Goal: Task Accomplishment & Management: Complete application form

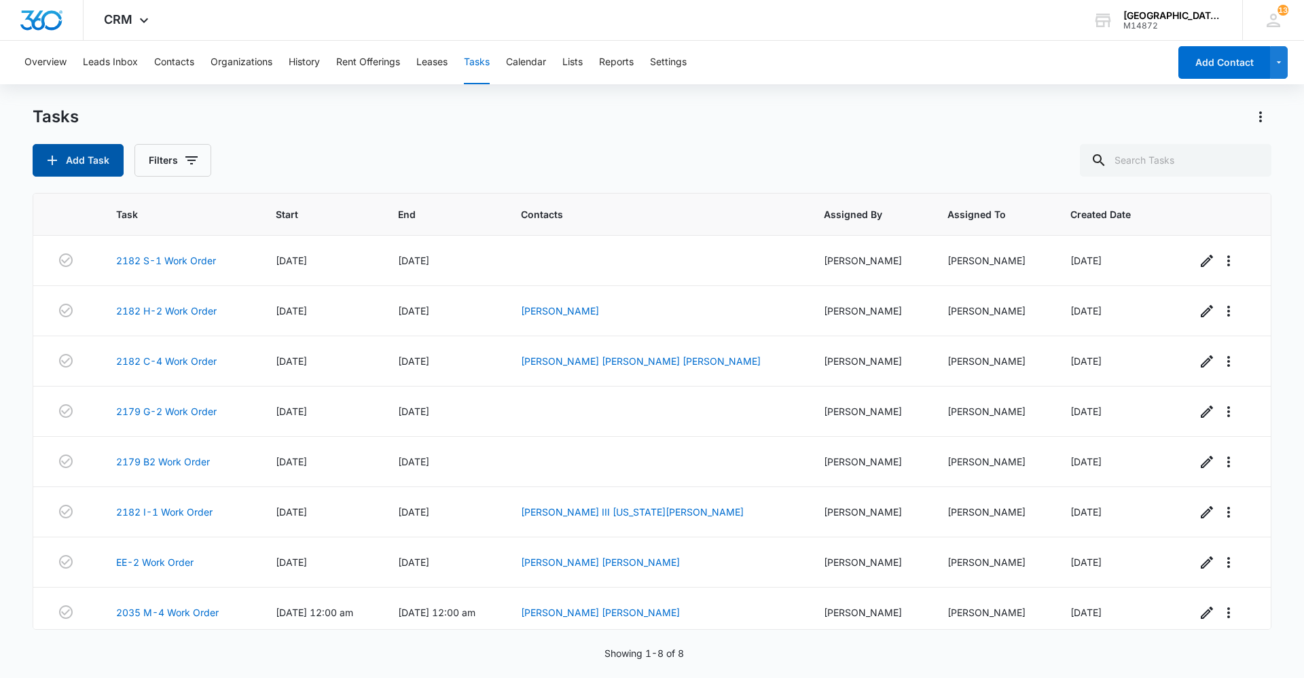
click at [67, 155] on button "Add Task" at bounding box center [78, 160] width 91 height 33
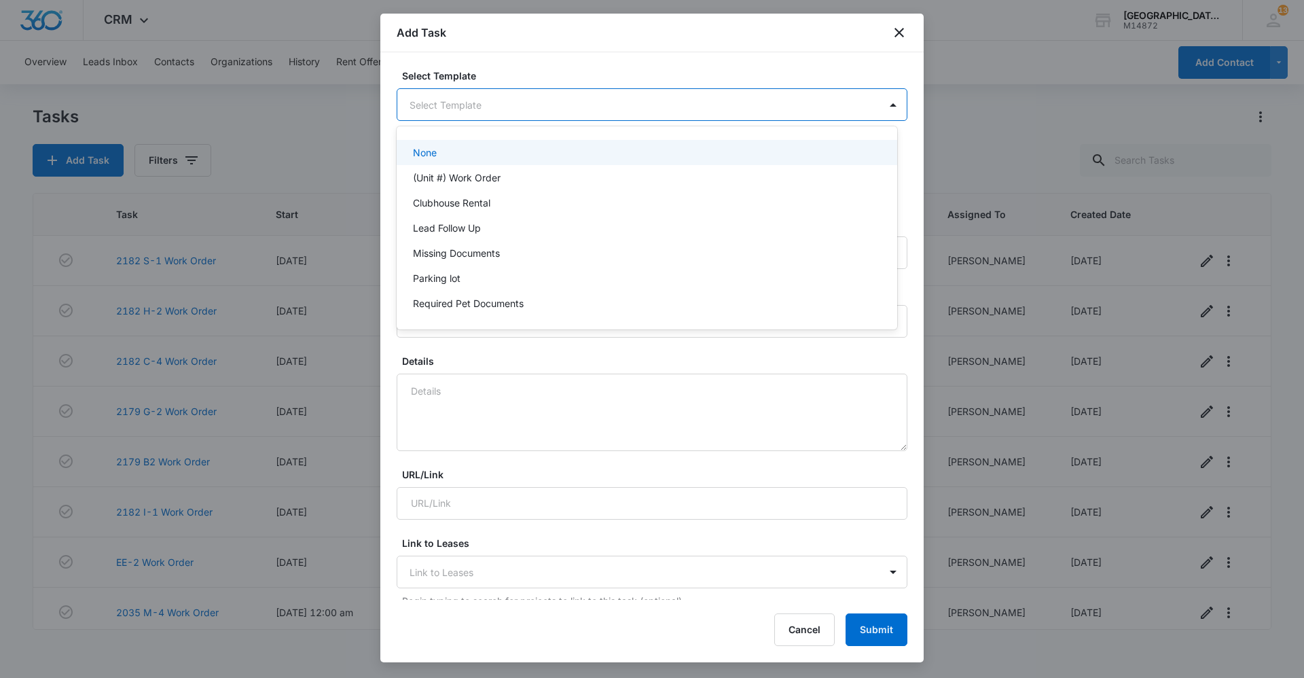
click at [522, 111] on body "CRM Apps Reputation Websites Forms CRM Email Social Content Ads Intelligence Fi…" at bounding box center [652, 339] width 1304 height 678
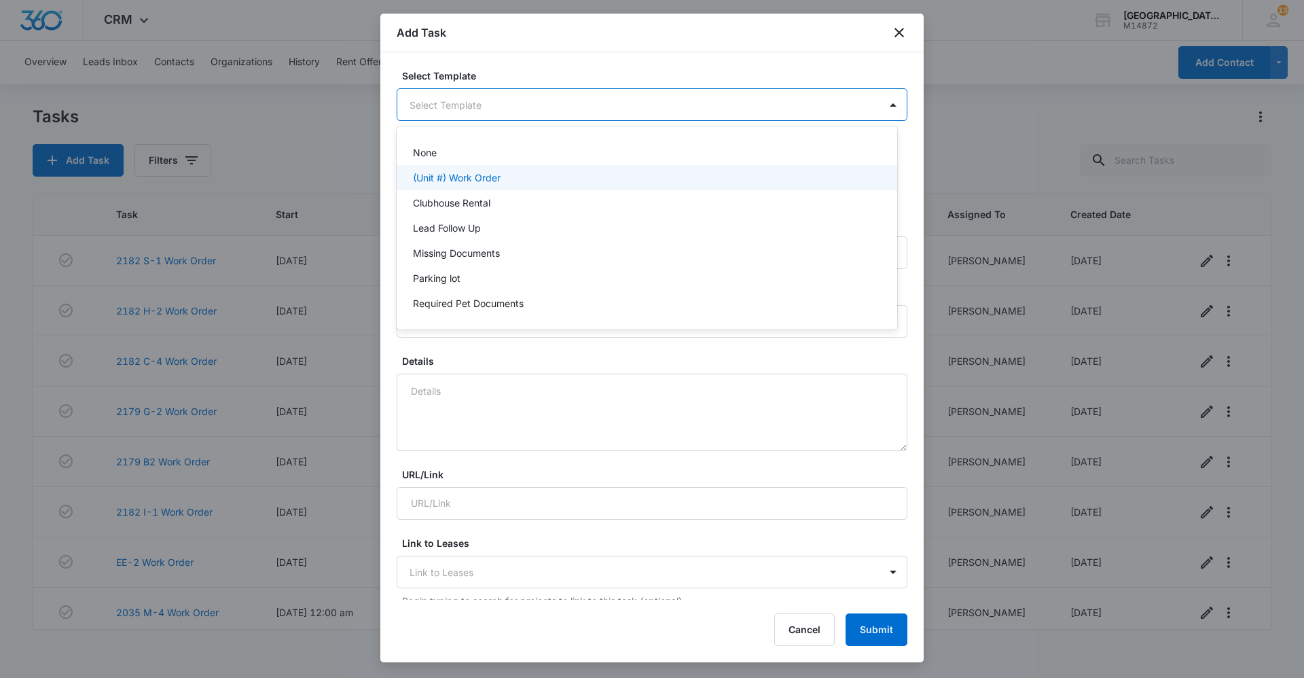
click at [513, 173] on div "(Unit #) Work Order" at bounding box center [645, 177] width 465 height 14
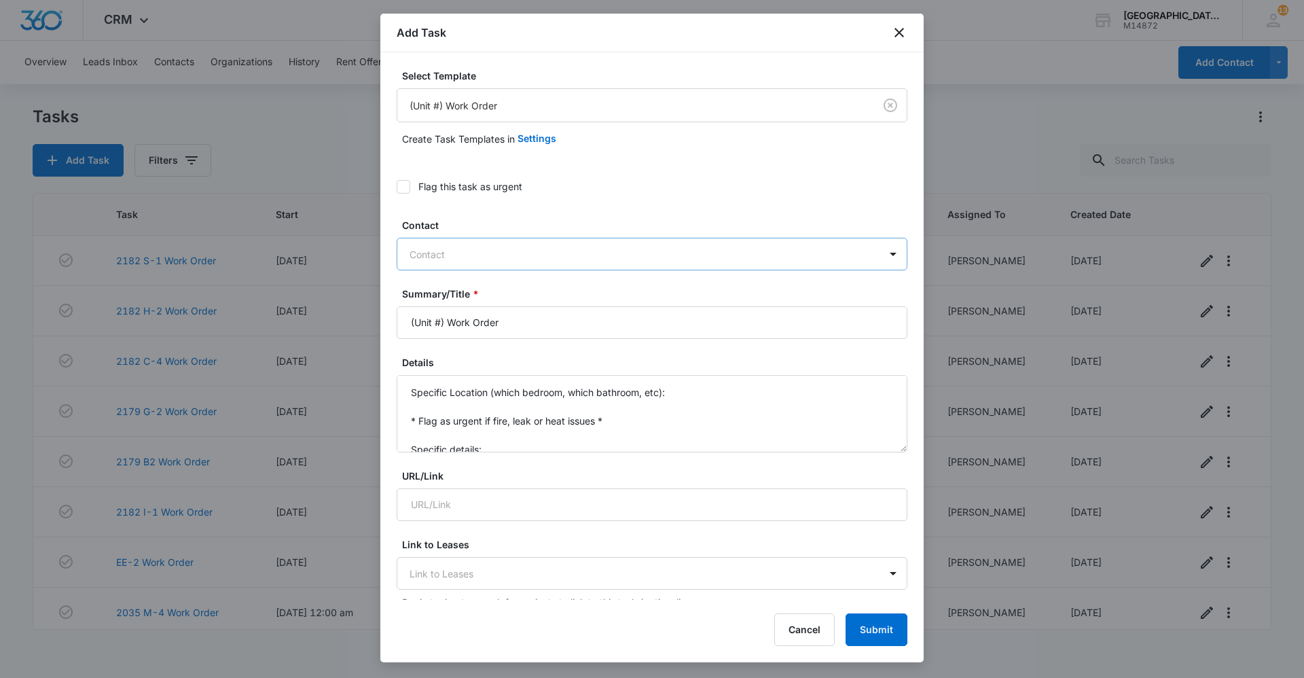
click at [520, 251] on div at bounding box center [644, 254] width 469 height 17
type input "[PERSON_NAME]"
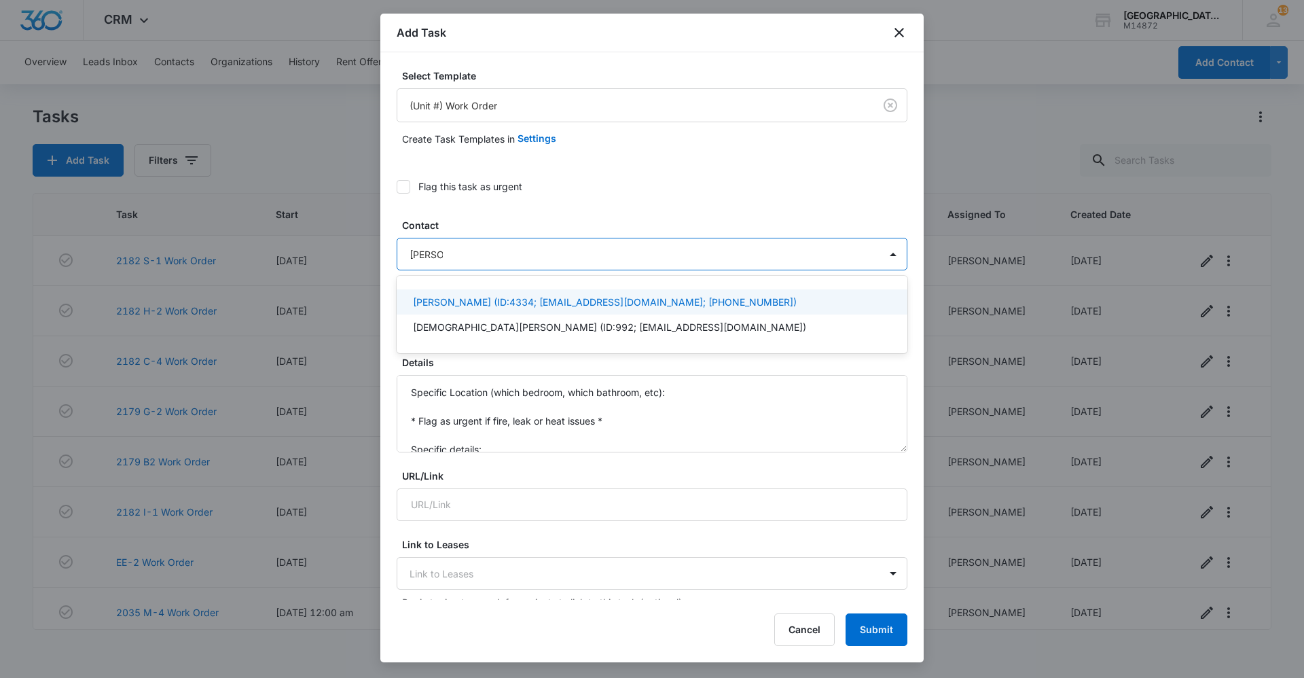
click at [503, 303] on p "[PERSON_NAME] (ID:4334; [EMAIL_ADDRESS][DOMAIN_NAME]; [PHONE_NUMBER])" at bounding box center [605, 302] width 384 height 14
click at [785, 253] on div at bounding box center [831, 255] width 93 height 17
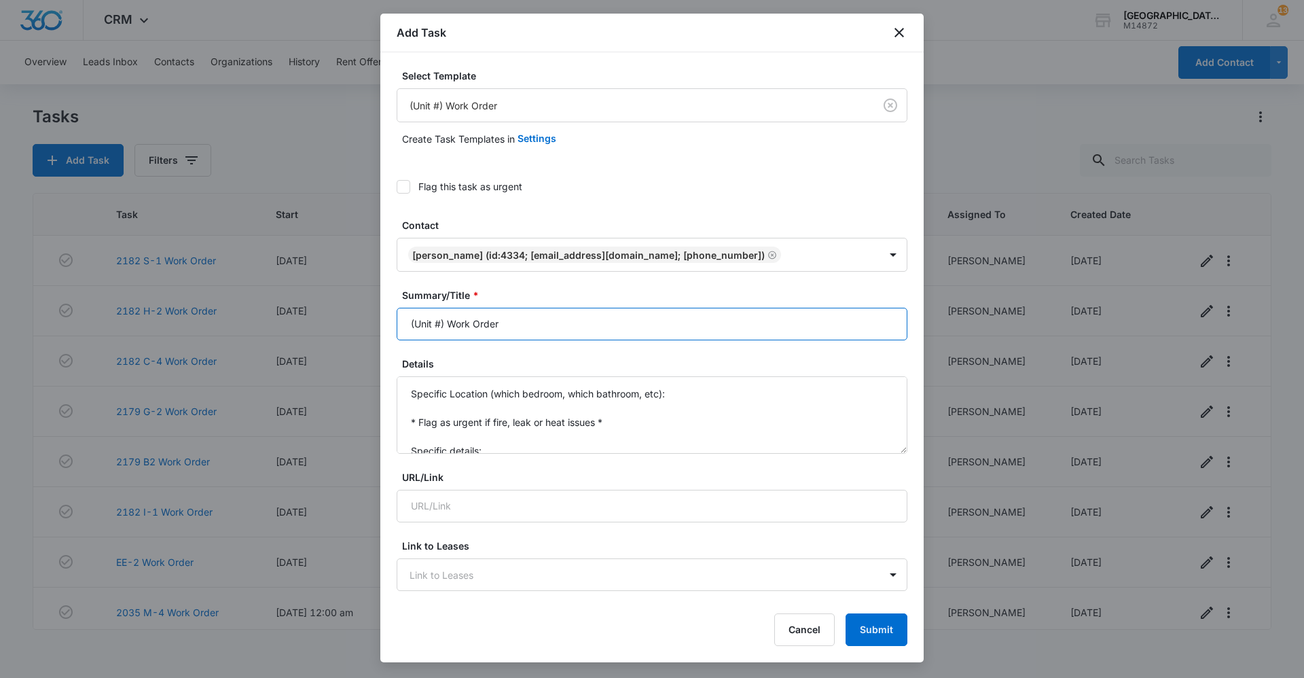
click at [449, 324] on input "(Unit #) Work Order" at bounding box center [652, 324] width 511 height 33
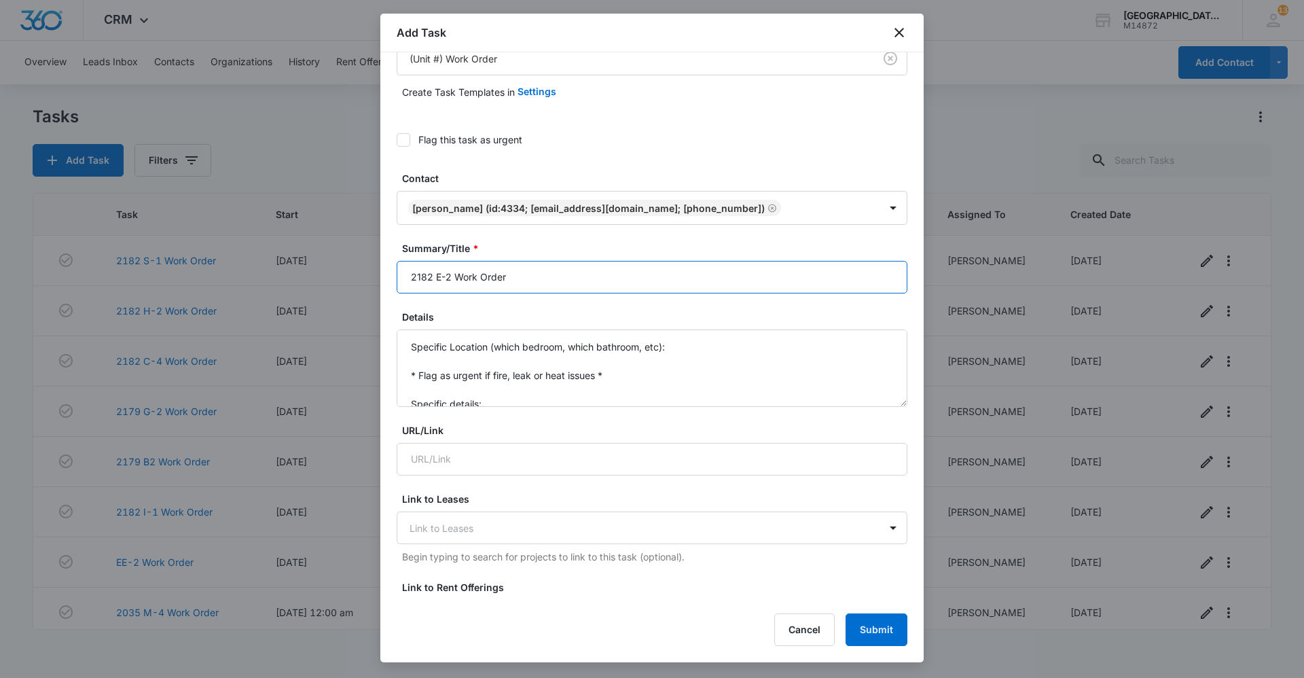
scroll to position [68, 0]
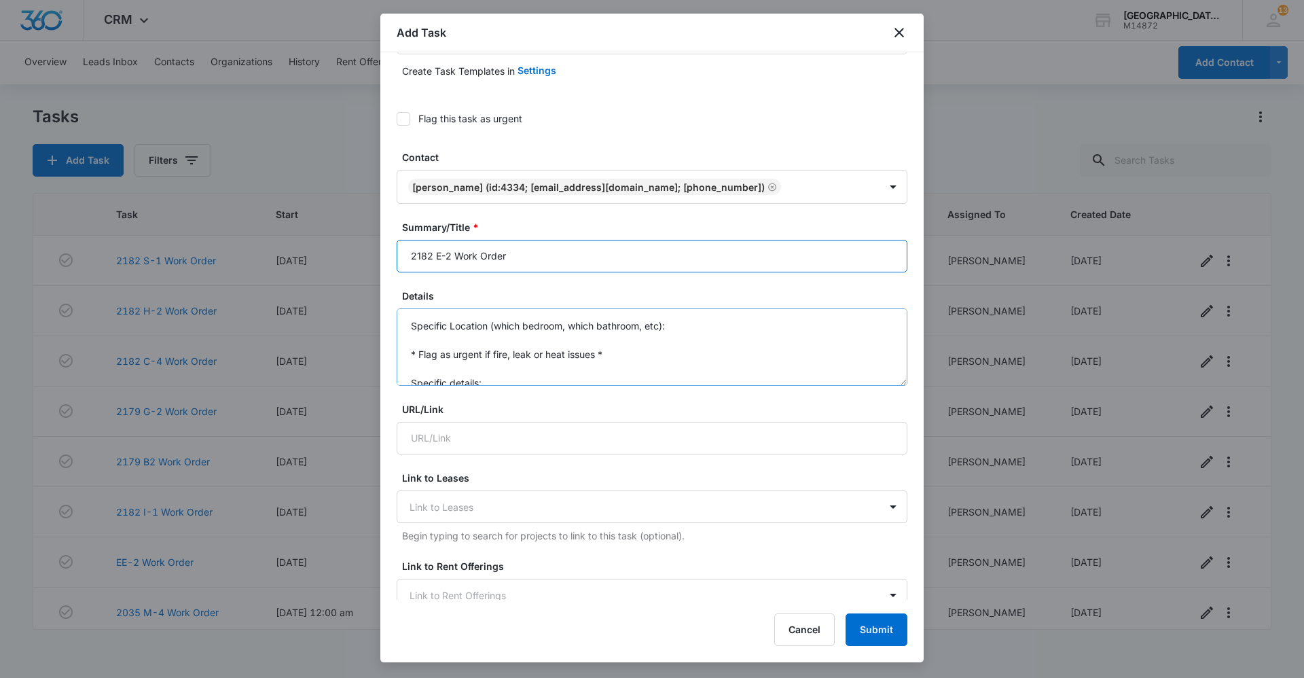
type input "2182 E-2 Work Order"
drag, startPoint x: 410, startPoint y: 325, endPoint x: 611, endPoint y: 494, distance: 262.3
click at [611, 494] on form "Select Template (Unit #) Work Order Create Task Templates in Settings Flag this…" at bounding box center [652, 621] width 511 height 1240
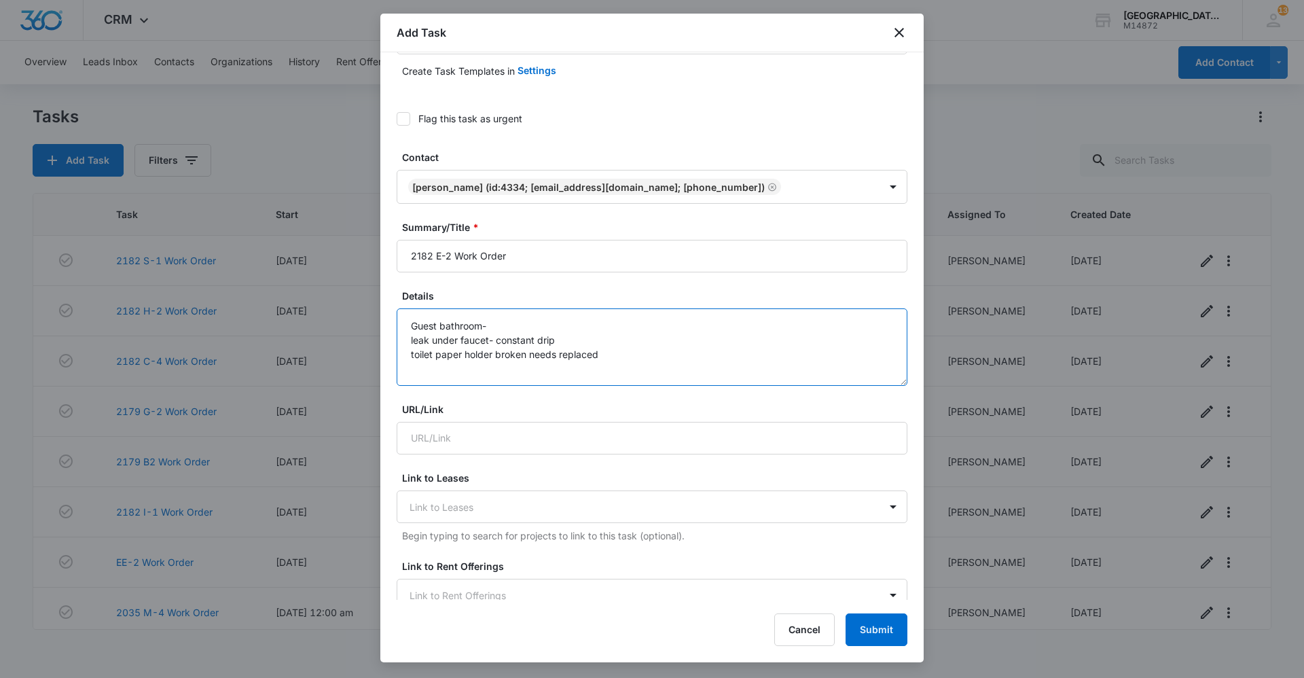
click at [566, 338] on textarea "Guest bathroom- leak under faucet- constant drip toilet paper holder broken nee…" at bounding box center [652, 346] width 511 height 77
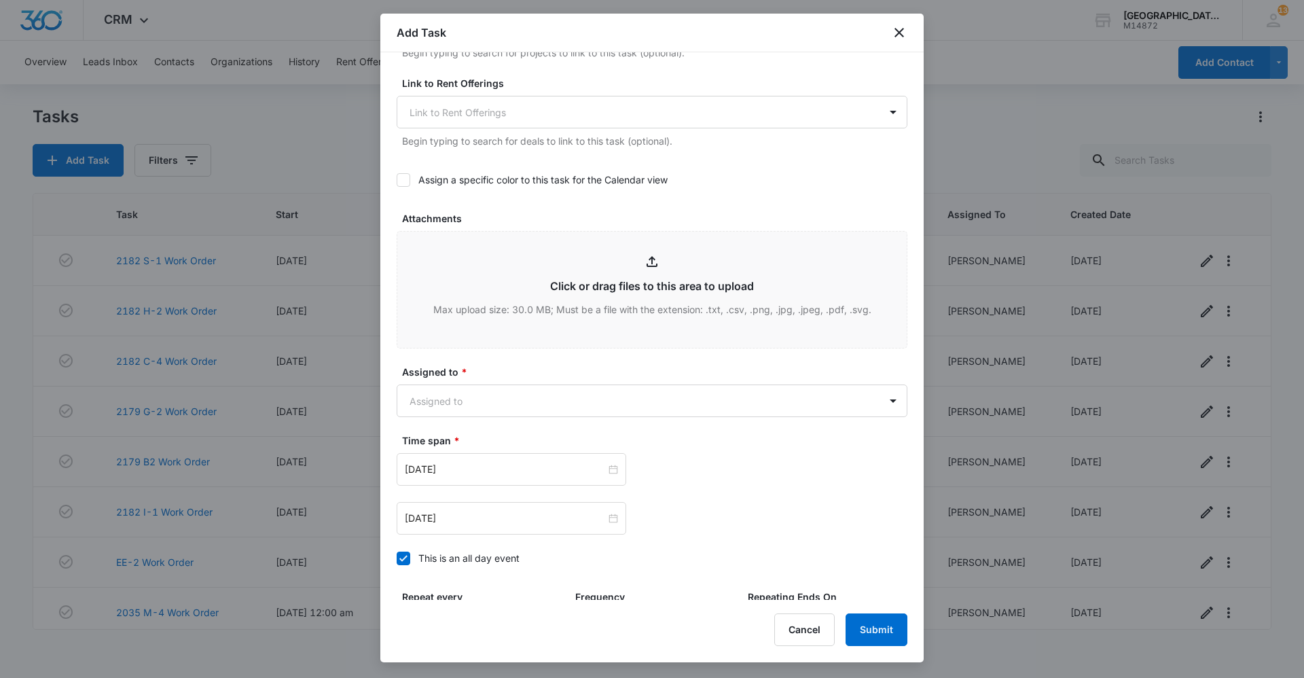
scroll to position [708, 0]
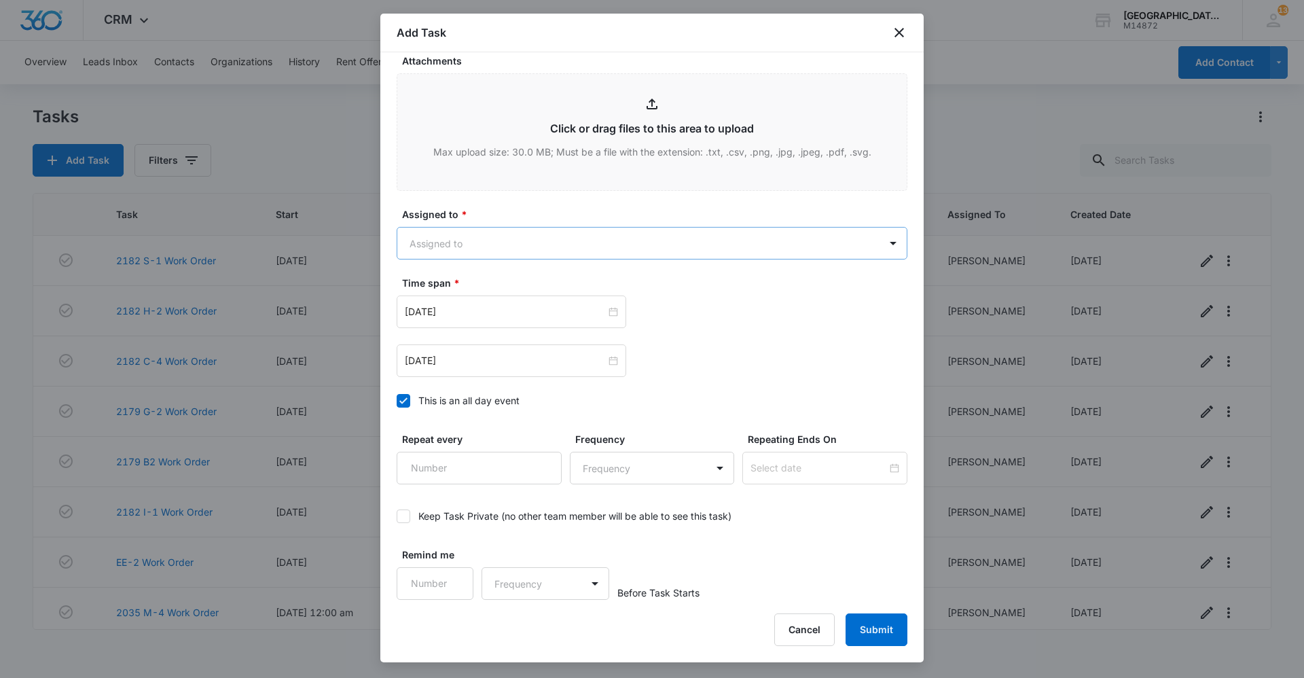
type textarea "Guest bathroom- leak under faucet- constant drip leaving moisture/ wet area und…"
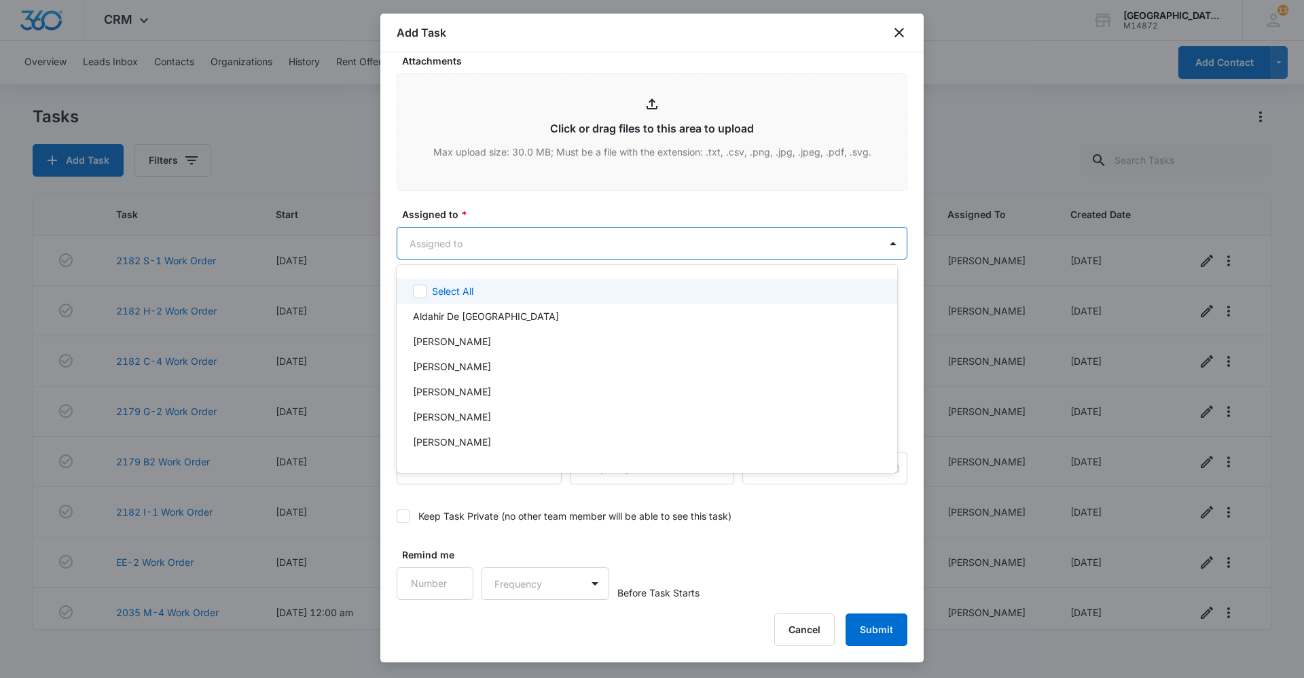
click at [499, 254] on body "CRM Apps Reputation Websites Forms CRM Email Social Content Ads Intelligence Fi…" at bounding box center [652, 339] width 1304 height 678
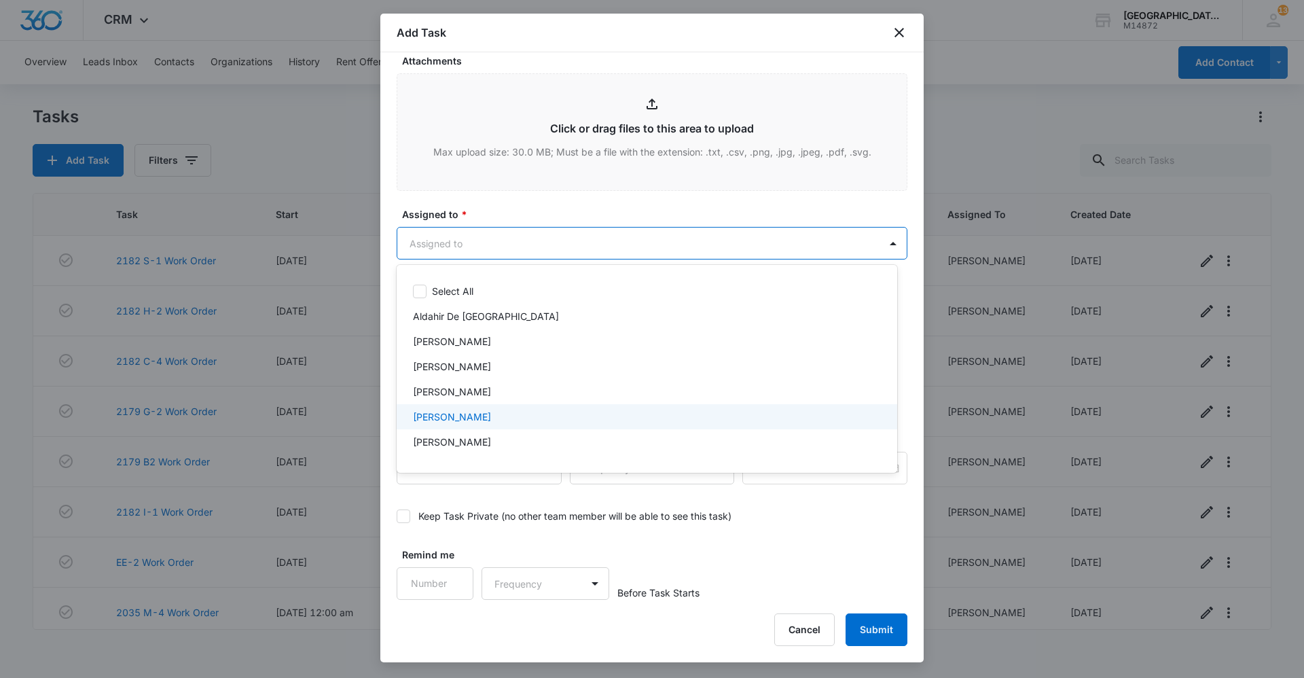
scroll to position [136, 0]
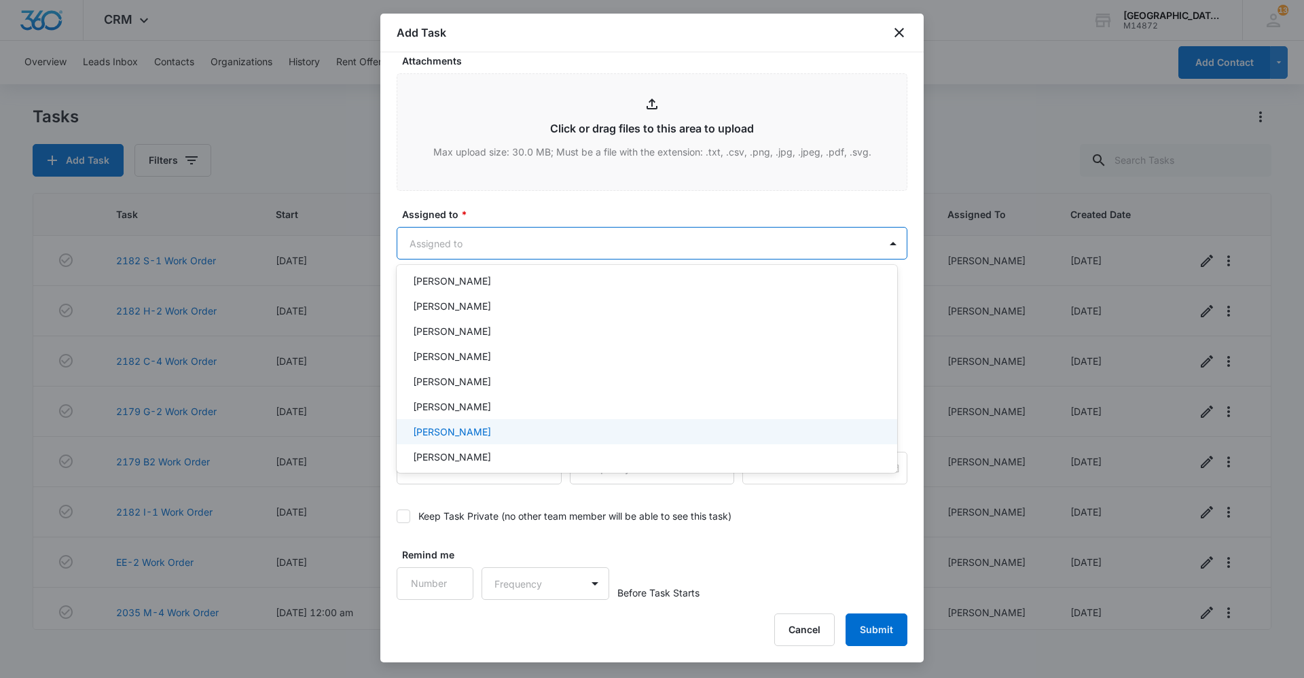
click at [471, 431] on p "[PERSON_NAME]" at bounding box center [452, 432] width 78 height 14
click at [543, 250] on div at bounding box center [652, 339] width 1304 height 678
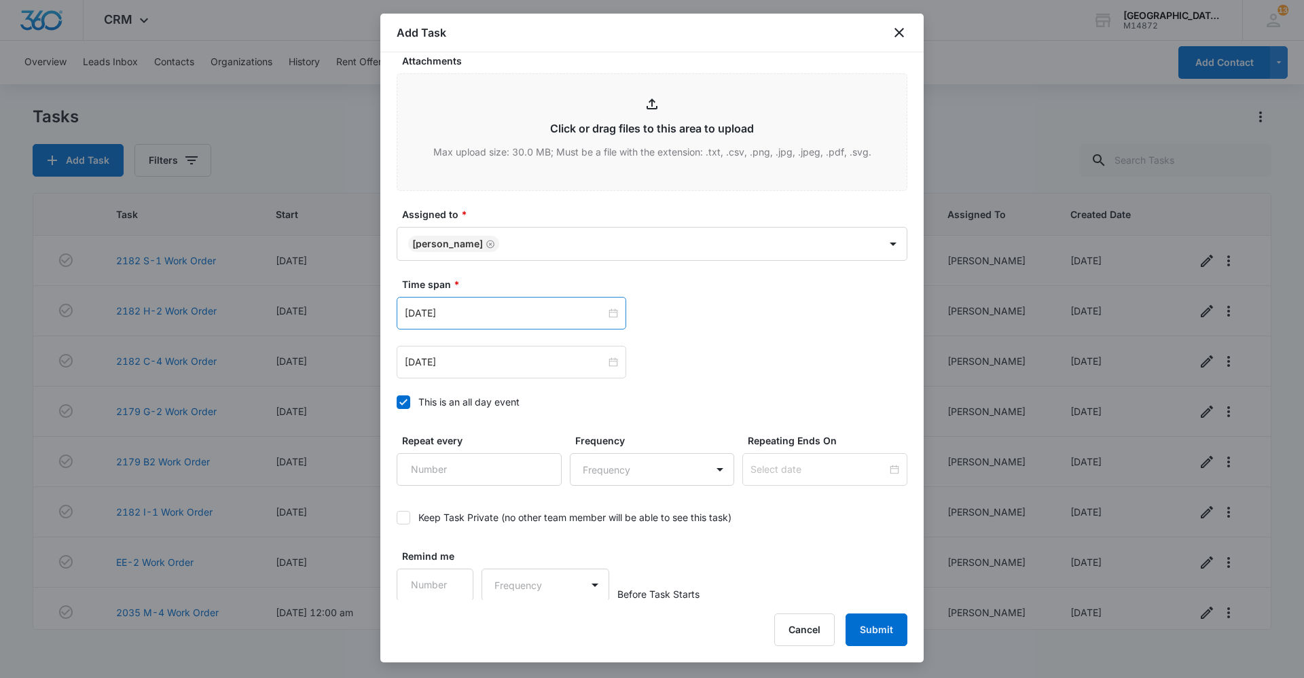
click at [608, 322] on div "[DATE]" at bounding box center [512, 313] width 230 height 33
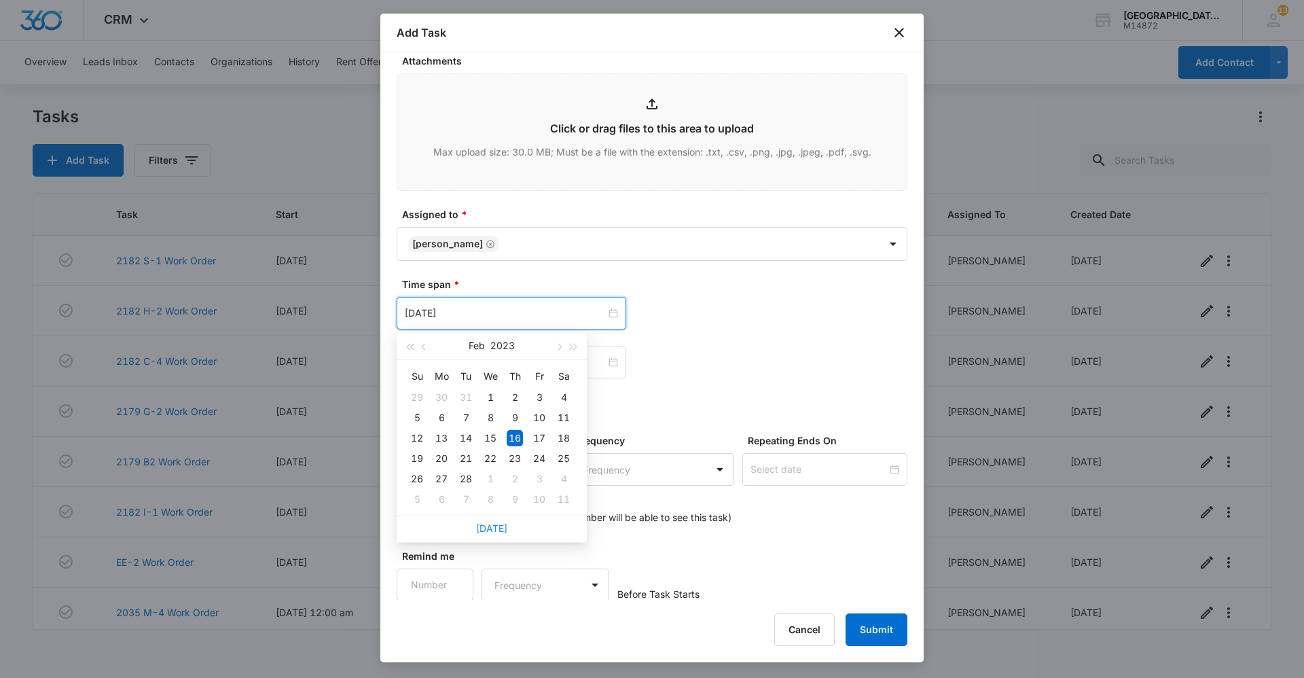
click at [502, 524] on link "[DATE]" at bounding box center [491, 528] width 31 height 12
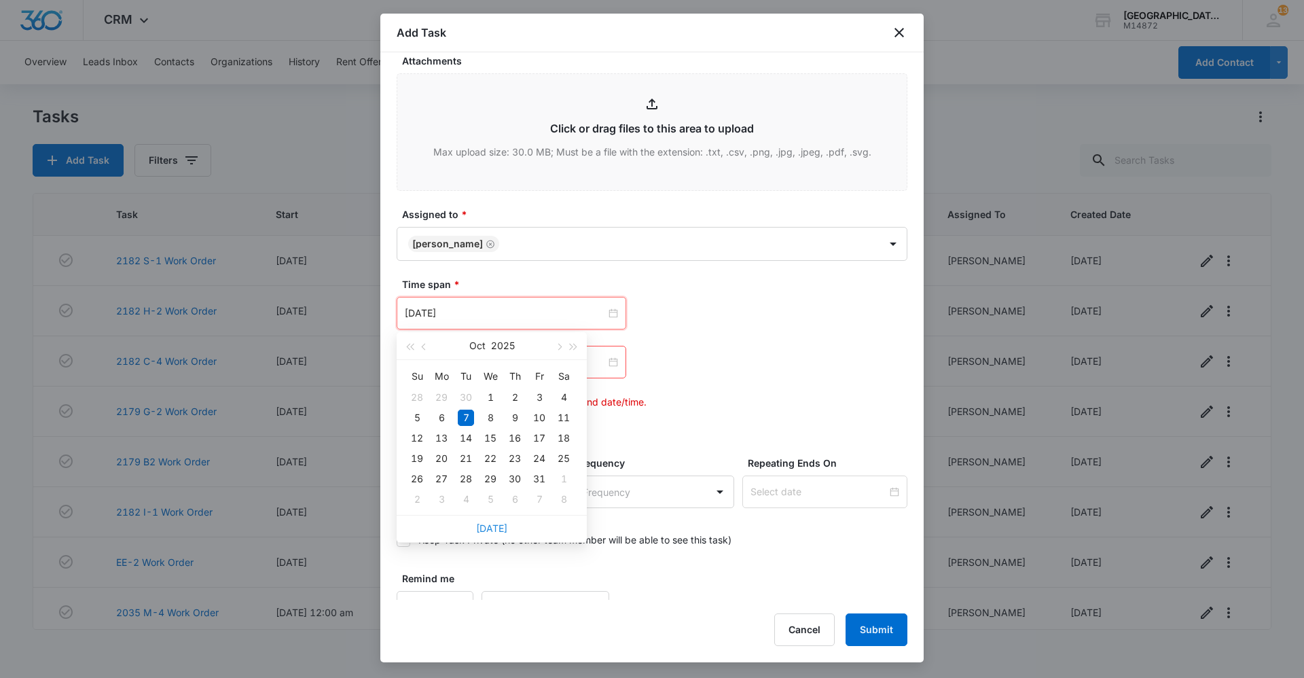
type input "[DATE]"
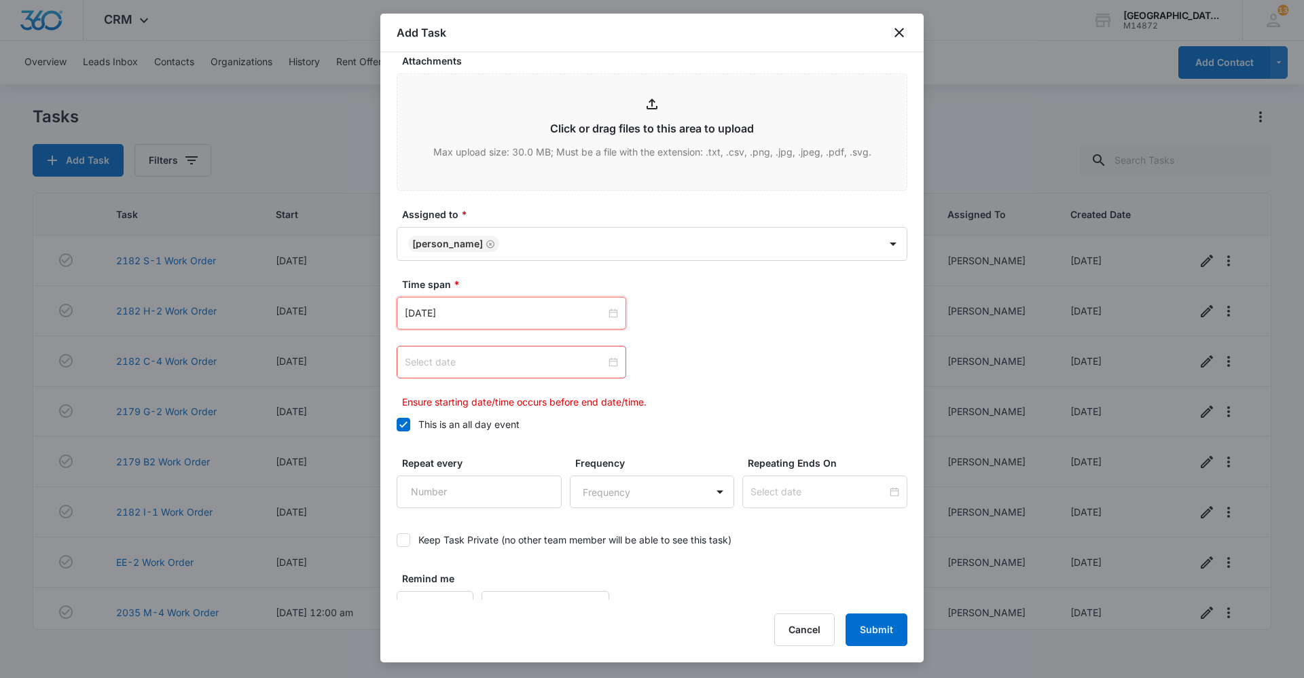
click at [556, 368] on input at bounding box center [505, 362] width 201 height 15
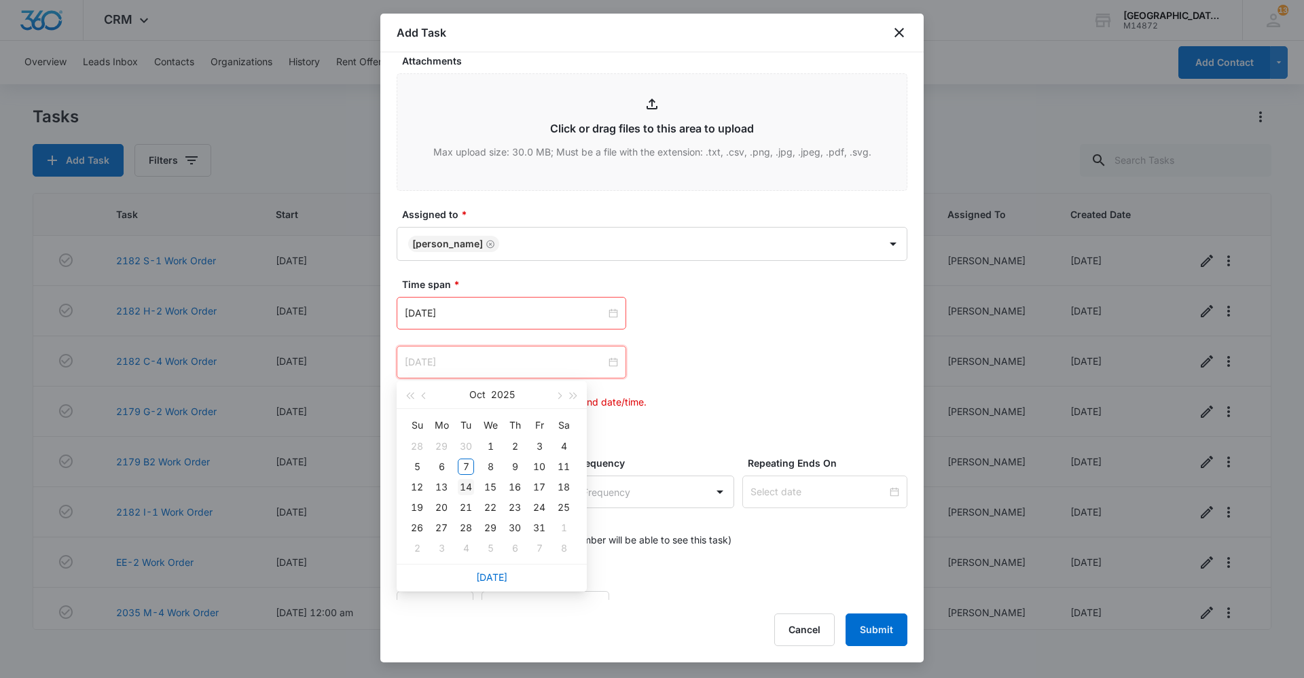
type input "[DATE]"
click at [469, 488] on div "14" at bounding box center [466, 487] width 16 height 16
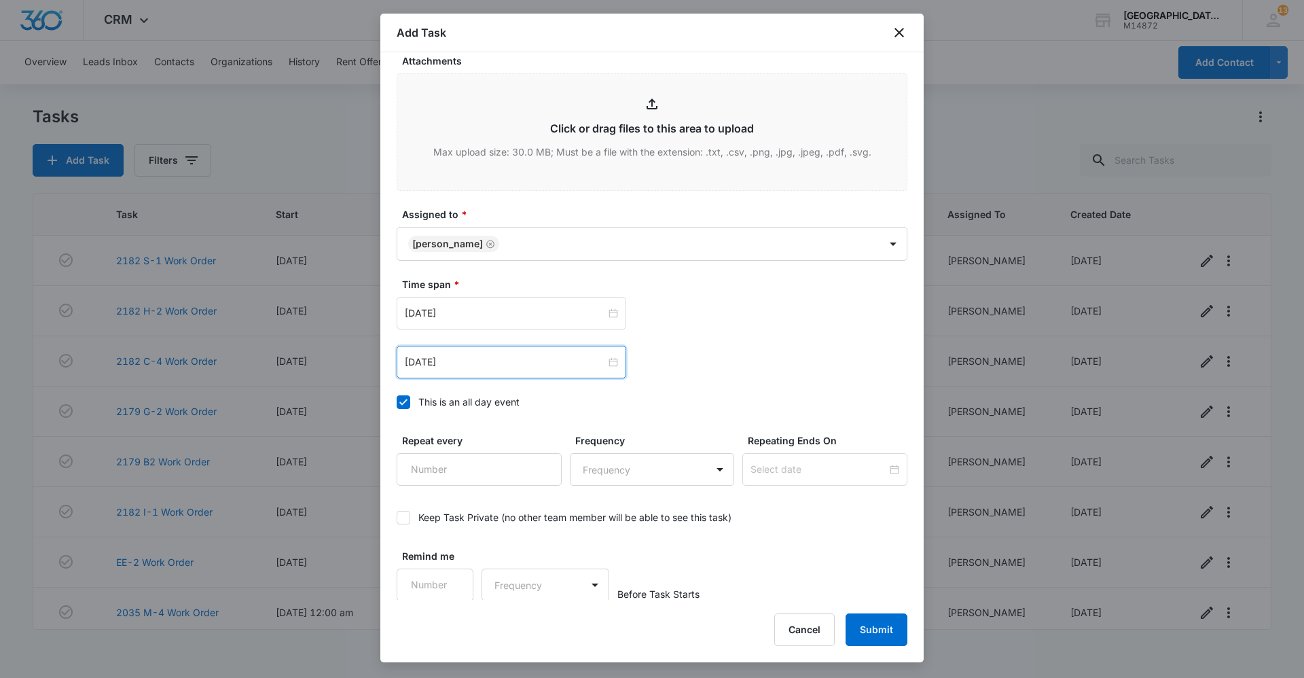
scroll to position [710, 0]
click at [875, 630] on button "Submit" at bounding box center [877, 629] width 62 height 33
